Goal: Feedback & Contribution: Contribute content

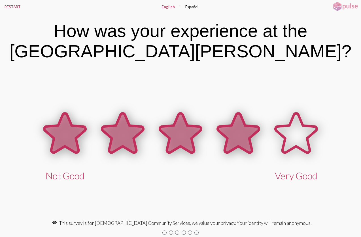
click at [237, 133] on icon at bounding box center [237, 133] width 41 height 39
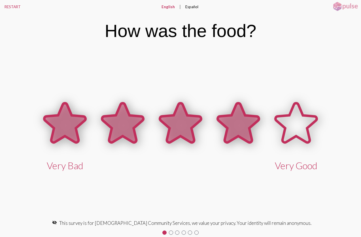
click at [237, 133] on icon at bounding box center [237, 123] width 41 height 39
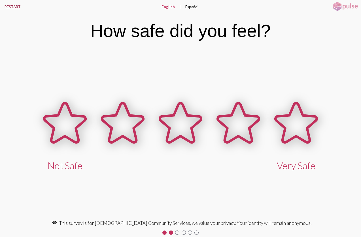
click at [12, 7] on button "RESTART" at bounding box center [12, 7] width 25 height 14
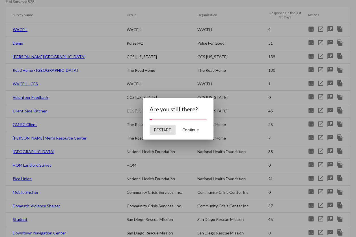
drag, startPoint x: 191, startPoint y: 130, endPoint x: 189, endPoint y: 137, distance: 6.9
click at [191, 130] on span "Continue" at bounding box center [191, 130] width 16 height 5
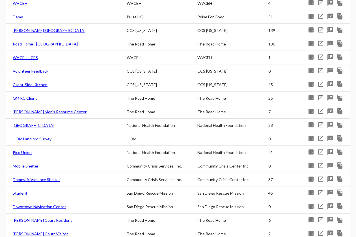
scroll to position [108, 0]
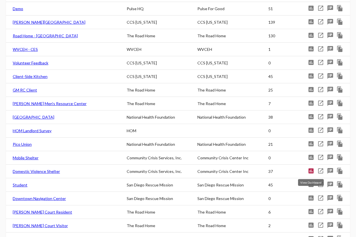
click at [311, 170] on mat-icon "assessment" at bounding box center [311, 171] width 7 height 7
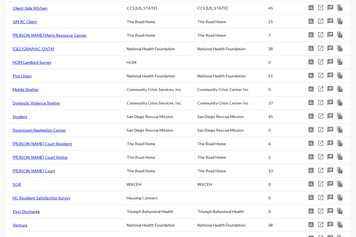
scroll to position [177, 0]
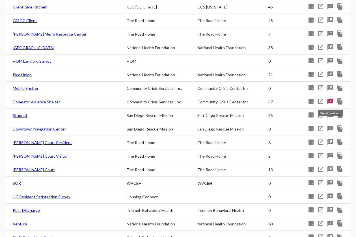
click at [331, 102] on mat-icon "speaker_notes" at bounding box center [330, 101] width 7 height 7
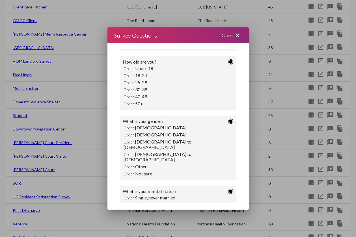
scroll to position [424, 0]
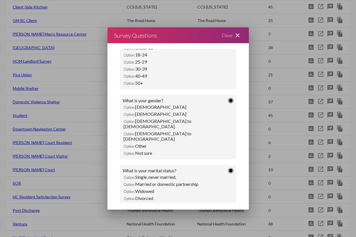
drag, startPoint x: 233, startPoint y: 36, endPoint x: 225, endPoint y: 49, distance: 15.5
click at [233, 36] on div "Close close" at bounding box center [232, 35] width 34 height 16
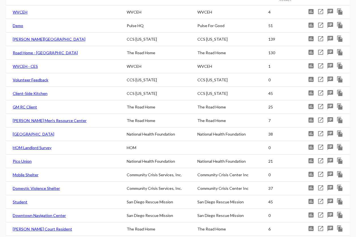
scroll to position [0, 0]
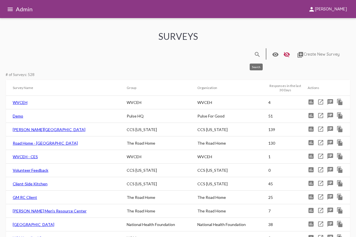
click at [255, 54] on mat-icon "search" at bounding box center [257, 54] width 7 height 7
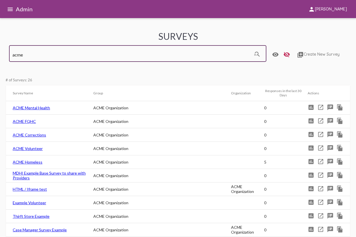
type input "acme"
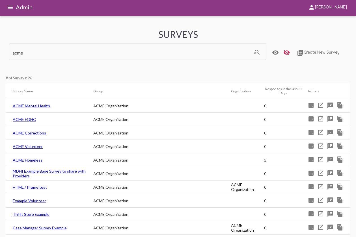
click at [39, 106] on link "ACME Mental Health" at bounding box center [31, 106] width 37 height 5
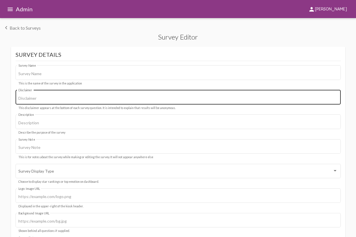
type input "ACME Mental Health"
type input "This survey is for demo purposes only, we value your privacy, your identity wil…"
type input "#c12f5c"
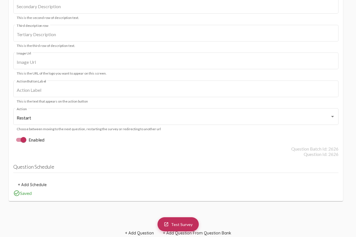
scroll to position [5704, 0]
click at [141, 233] on span "+ Add Question" at bounding box center [139, 234] width 29 height 5
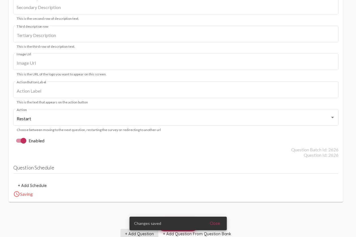
scroll to position [5866, 0]
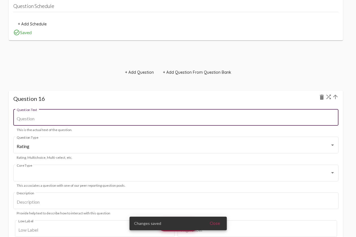
click at [33, 118] on input "Question Text" at bounding box center [176, 118] width 319 height 5
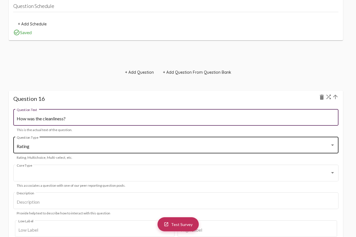
type input "How was the cleanliness?"
click at [33, 146] on div "Rating" at bounding box center [174, 146] width 314 height 5
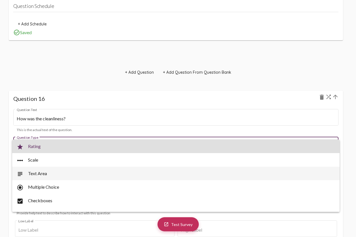
click at [49, 174] on span "subject Text Area" at bounding box center [176, 174] width 319 height 14
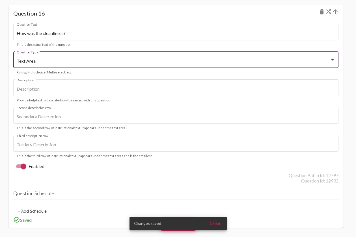
scroll to position [5952, 0]
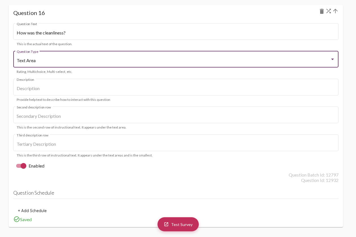
click at [37, 14] on h1 "Question 16 delete" at bounding box center [175, 12] width 325 height 7
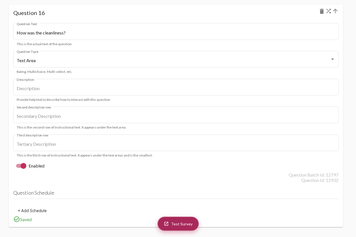
click at [176, 226] on span "Test Survey" at bounding box center [182, 224] width 22 height 5
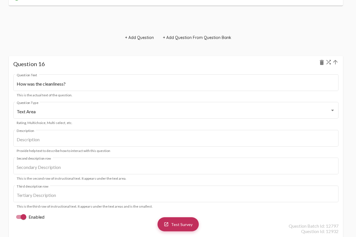
scroll to position [5900, 0]
click at [321, 63] on mat-icon "delete" at bounding box center [322, 63] width 7 height 7
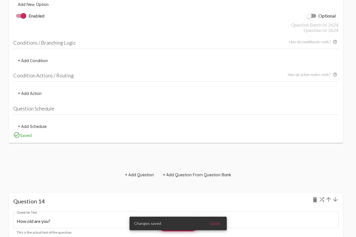
scroll to position [4904, 0]
